Goal: Information Seeking & Learning: Learn about a topic

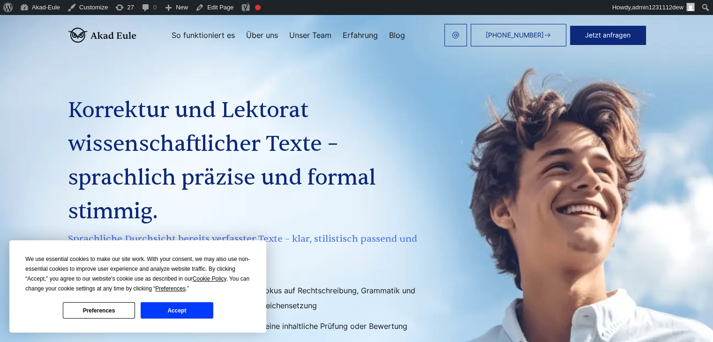
click at [182, 309] on button "Accept" at bounding box center [177, 310] width 72 height 16
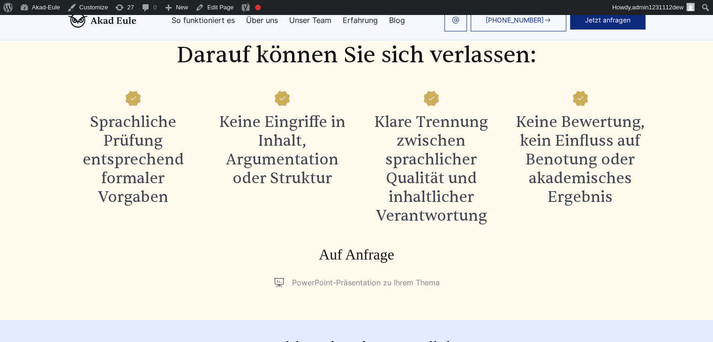
scroll to position [2614, 0]
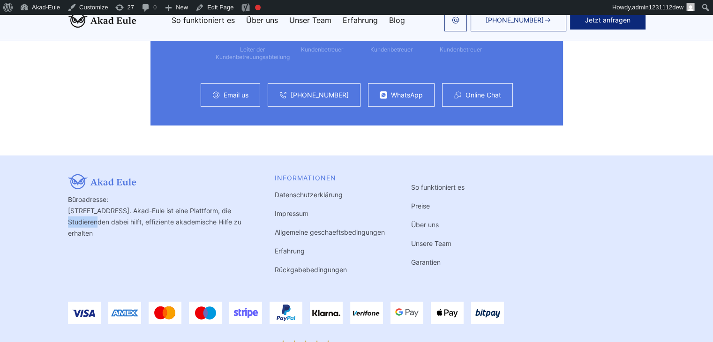
drag, startPoint x: 42, startPoint y: 186, endPoint x: 8, endPoint y: 192, distance: 34.7
click at [57, 192] on div "Büroadresse: [STREET_ADDRESS]. Akad-Eule ist eine Plattform, die Studierenden d…" at bounding box center [357, 271] width 600 height 195
copy div "Akad-Eule"
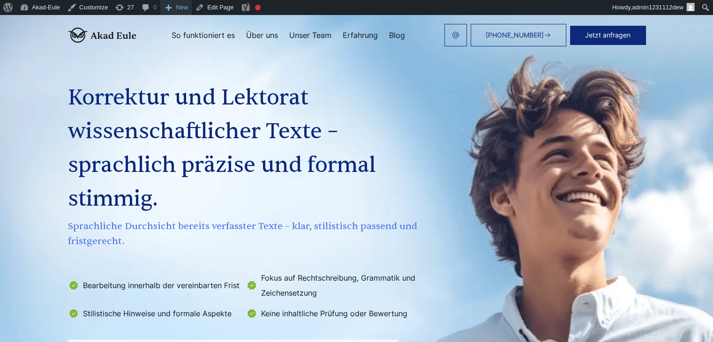
scroll to position [0, 0]
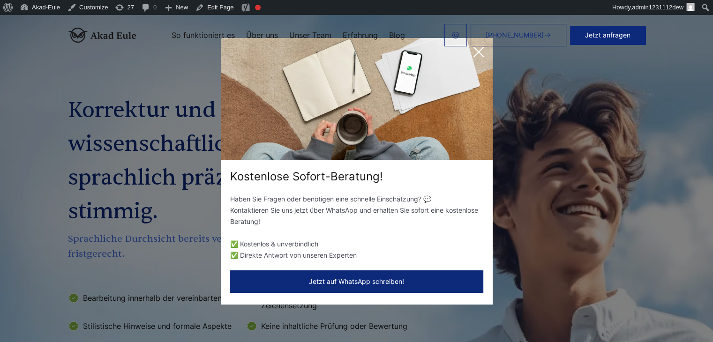
click at [472, 54] on header "[PHONE_NUMBER] Jetzt anfragen So funktioniert es Über uns" at bounding box center [356, 35] width 713 height 40
click at [484, 51] on header "[PHONE_NUMBER] Jetzt anfragen So funktioniert es Über uns" at bounding box center [356, 35] width 713 height 40
click at [480, 52] on header "[PHONE_NUMBER] Jetzt anfragen So funktioniert es Über uns" at bounding box center [356, 35] width 713 height 40
drag, startPoint x: 480, startPoint y: 52, endPoint x: 464, endPoint y: 53, distance: 16.9
click at [480, 52] on header "[PHONE_NUMBER] Jetzt anfragen So funktioniert es Über uns" at bounding box center [356, 35] width 713 height 40
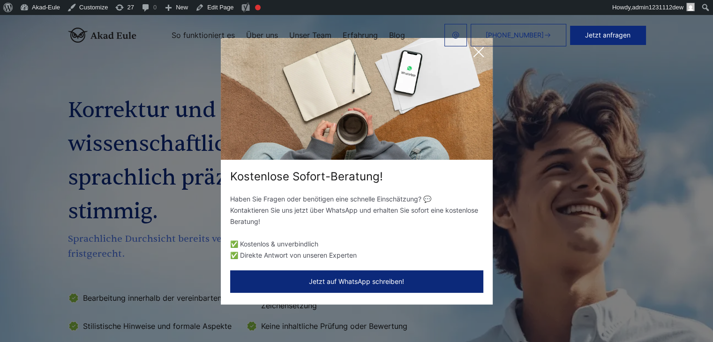
click at [464, 53] on header "[PHONE_NUMBER] Jetzt anfragen So funktioniert es Über uns" at bounding box center [356, 35] width 713 height 40
click at [482, 49] on header "[PHONE_NUMBER] Jetzt anfragen So funktioniert es Über uns" at bounding box center [356, 35] width 713 height 40
click at [484, 50] on header "[PHONE_NUMBER] Jetzt anfragen So funktioniert es Über uns" at bounding box center [356, 35] width 713 height 40
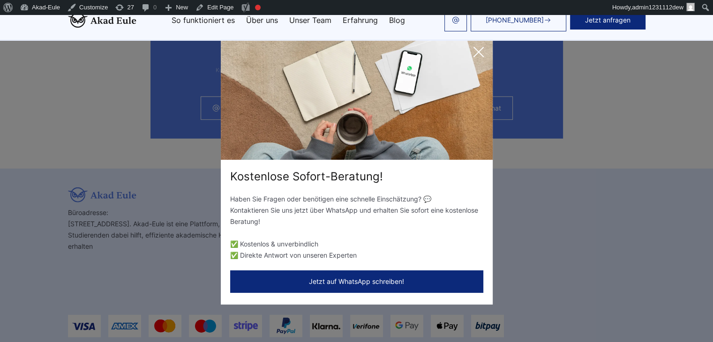
scroll to position [2606, 0]
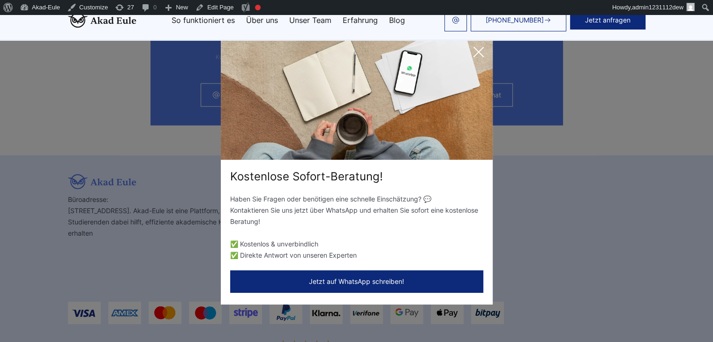
click at [480, 52] on icon at bounding box center [478, 52] width 19 height 19
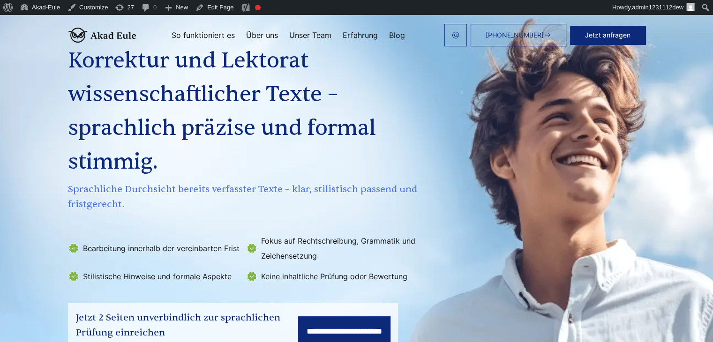
scroll to position [0, 0]
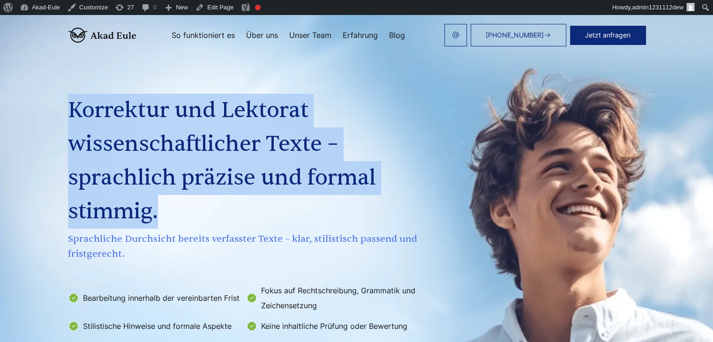
drag, startPoint x: 105, startPoint y: 218, endPoint x: 15, endPoint y: 121, distance: 131.7
click at [68, 121] on h1 "Korrektur und Lektorat wissenschaftlicher Texte – sprachlich präzise und formal…" at bounding box center [244, 161] width 352 height 135
copy h1 "Korrektur und Lektorat wissenschaftlicher Texte – sprachlich präzise und formal…"
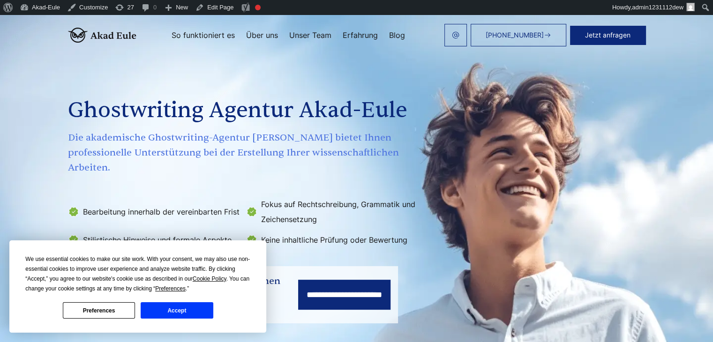
click at [186, 311] on button "Accept" at bounding box center [177, 310] width 72 height 16
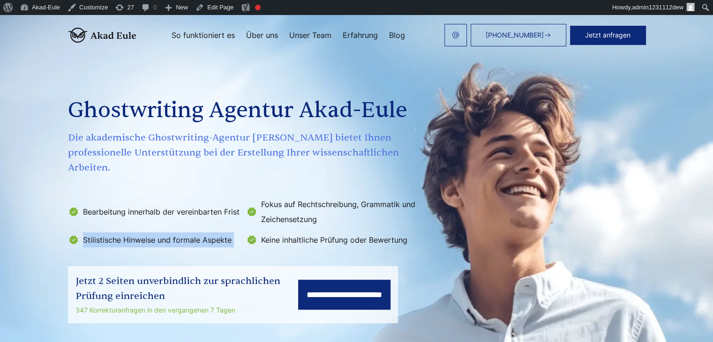
drag, startPoint x: 290, startPoint y: 231, endPoint x: 114, endPoint y: 216, distance: 176.4
click at [114, 216] on div "**********" at bounding box center [357, 186] width 600 height 275
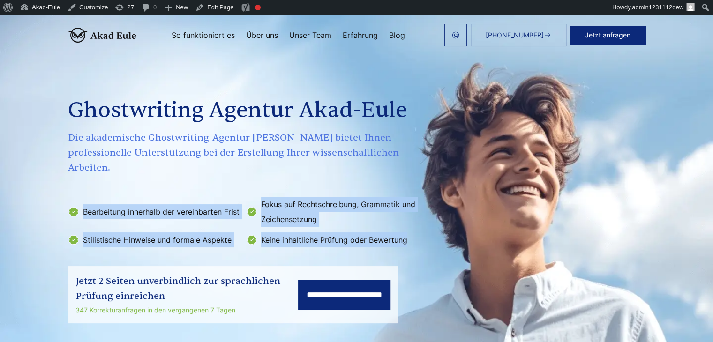
drag, startPoint x: 118, startPoint y: 203, endPoint x: 351, endPoint y: 229, distance: 233.9
click at [351, 229] on ul "Bearbeitung innerhalb der vereinbarten Frist Fokus auf Rechtschreibung, Grammat…" at bounding box center [244, 222] width 352 height 51
copy ul "Bearbeitung innerhalb der vereinbarten Frist Fokus auf Rechtschreibung, Grammat…"
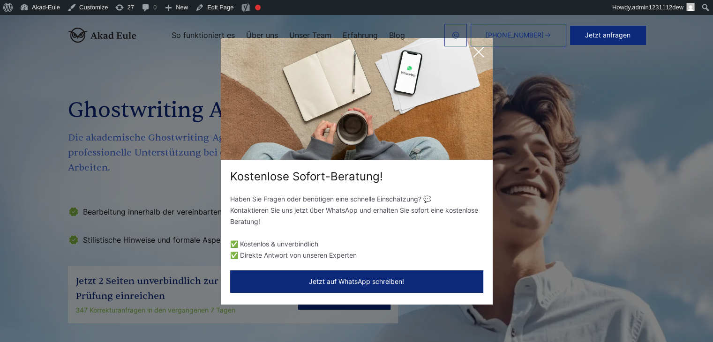
click at [476, 51] on header "[PHONE_NUMBER] Jetzt anfragen So funktioniert es Über uns" at bounding box center [356, 35] width 713 height 40
click at [479, 50] on header "[PHONE_NUMBER] Jetzt anfragen So funktioniert es Über uns" at bounding box center [356, 35] width 713 height 40
click at [482, 46] on header "[PHONE_NUMBER] Jetzt anfragen So funktioniert es Über uns" at bounding box center [356, 35] width 713 height 40
click at [480, 61] on img at bounding box center [357, 99] width 272 height 122
click at [553, 124] on div "Kostenlose Sofort-Beratung! Haben Sie Fragen oder benötigen eine schnelle Einsc…" at bounding box center [356, 171] width 713 height 342
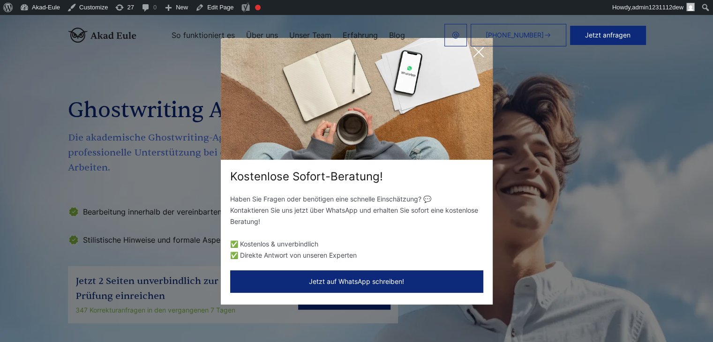
click at [182, 181] on div "Kostenlose Sofort-Beratung! Haben Sie Fragen oder benötigen eine schnelle Einsc…" at bounding box center [356, 171] width 713 height 342
click at [158, 203] on div "Kostenlose Sofort-Beratung! Haben Sie Fragen oder benötigen eine schnelle Einsc…" at bounding box center [356, 171] width 713 height 342
drag, startPoint x: 306, startPoint y: 185, endPoint x: 311, endPoint y: 183, distance: 5.0
click at [307, 185] on div "Kostenlose Sofort-Beratung! Haben Sie Fragen oder benötigen eine schnelle Einsc…" at bounding box center [357, 171] width 272 height 267
drag, startPoint x: 481, startPoint y: 45, endPoint x: 480, endPoint y: 50, distance: 5.8
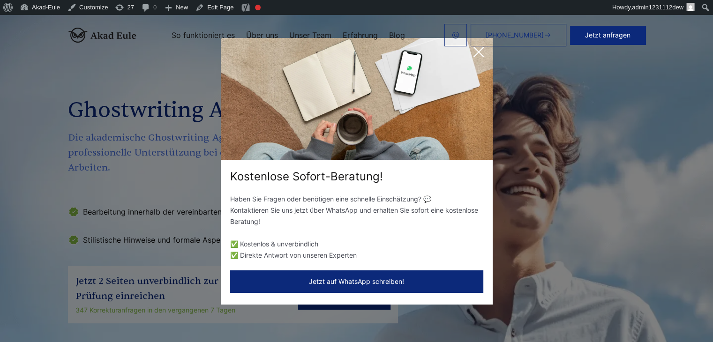
click at [480, 46] on header "[PHONE_NUMBER] Jetzt anfragen So funktioniert es Über uns" at bounding box center [356, 35] width 713 height 40
click at [480, 51] on header "[PHONE_NUMBER] Jetzt anfragen So funktioniert es Über uns" at bounding box center [356, 35] width 713 height 40
click at [479, 54] on header "[PHONE_NUMBER] Jetzt anfragen So funktioniert es Über uns" at bounding box center [356, 35] width 713 height 40
click at [478, 54] on header "[PHONE_NUMBER] Jetzt anfragen So funktioniert es Über uns" at bounding box center [356, 35] width 713 height 40
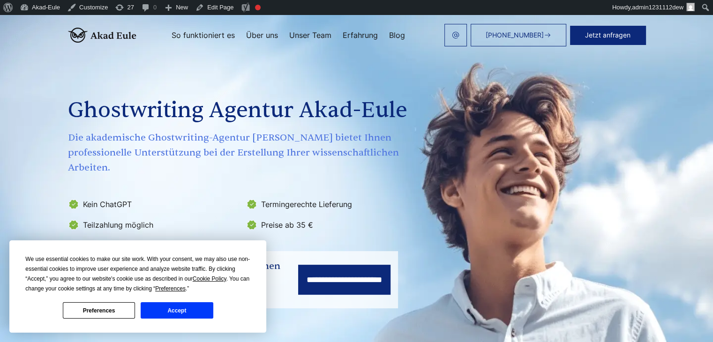
click at [169, 313] on button "Accept" at bounding box center [177, 310] width 72 height 16
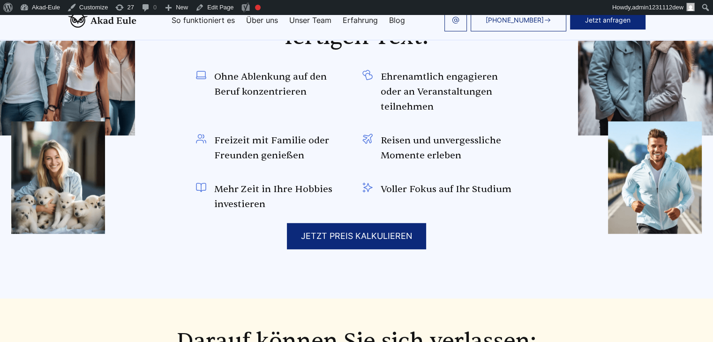
scroll to position [609, 0]
